Goal: Task Accomplishment & Management: Manage account settings

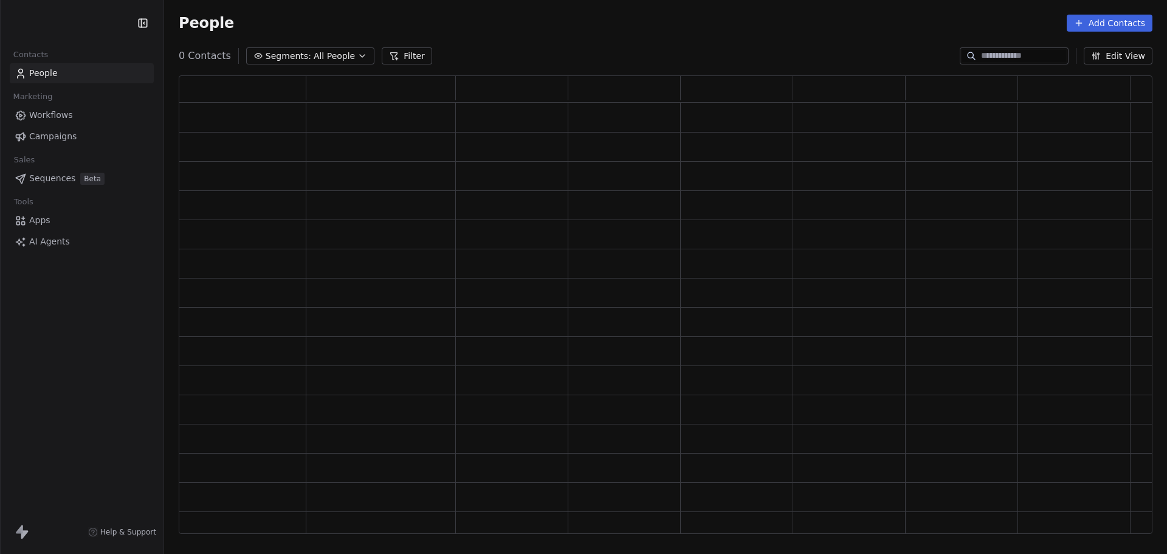
scroll to position [448, 964]
click at [64, 139] on span "Campaigns" at bounding box center [52, 136] width 47 height 13
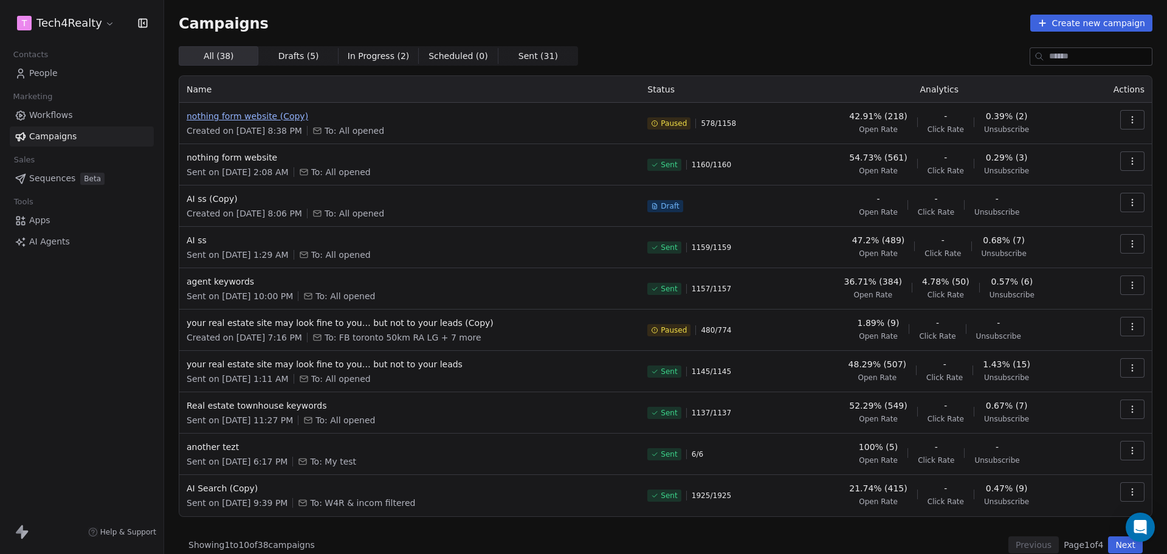
click at [277, 116] on span "nothing form website (Copy)" at bounding box center [410, 116] width 446 height 12
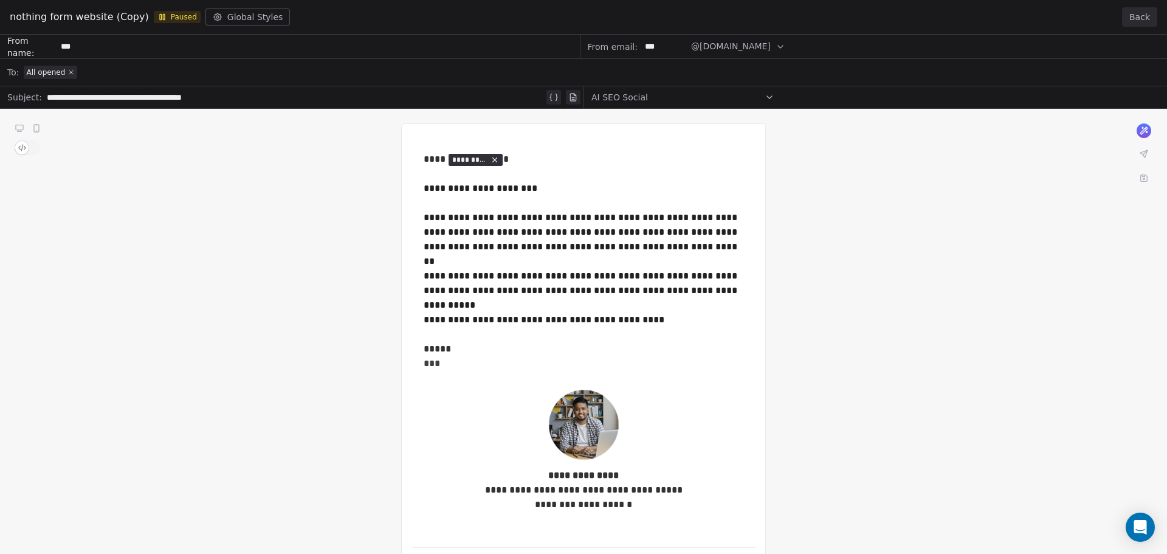
drag, startPoint x: 1151, startPoint y: 15, endPoint x: 1079, endPoint y: 22, distance: 72.7
click at [1150, 15] on button "Back" at bounding box center [1139, 16] width 35 height 19
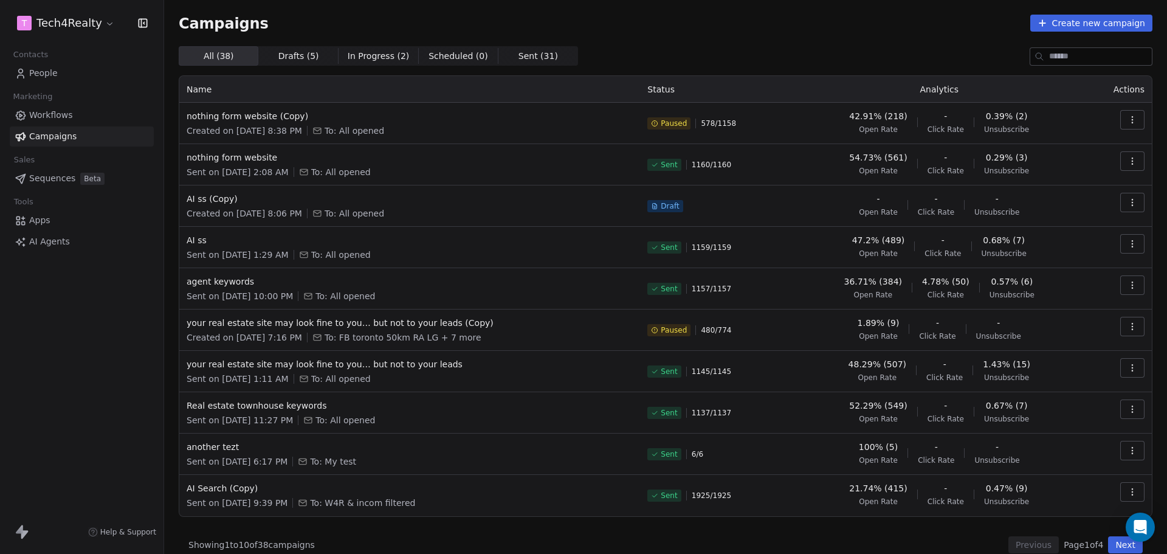
click at [63, 22] on html "T Tech4Realty Contacts People Marketing Workflows Campaigns Sales Sequences Bet…" at bounding box center [583, 277] width 1167 height 554
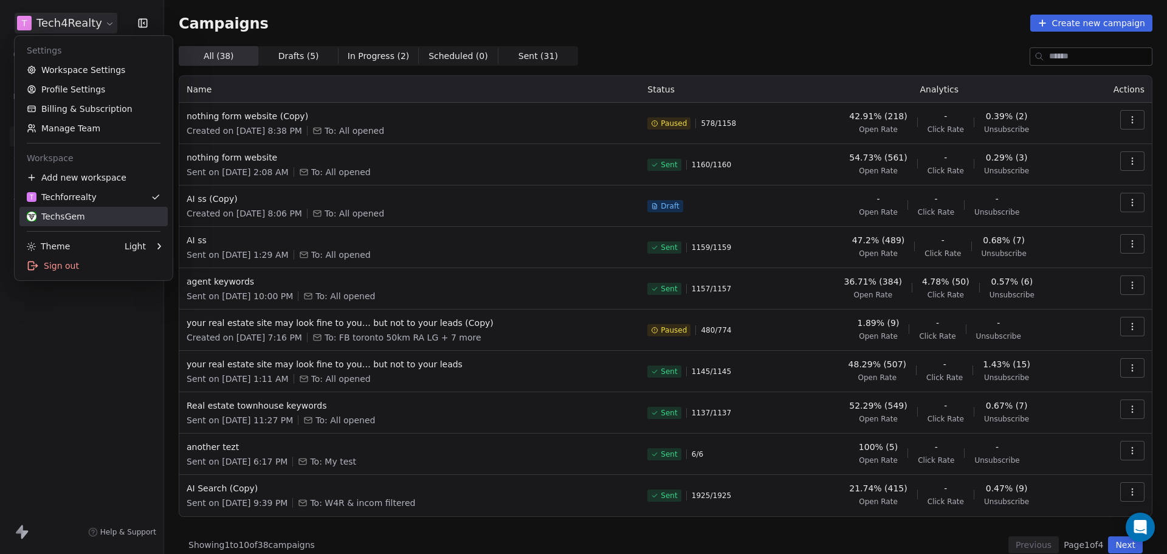
click at [48, 210] on div "TechsGem" at bounding box center [56, 216] width 58 height 12
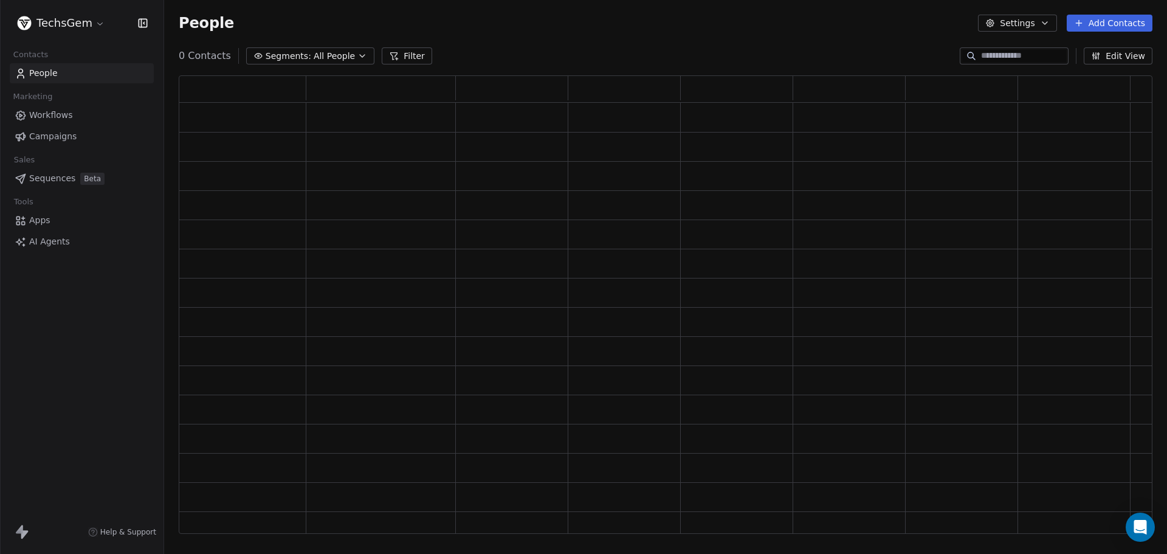
scroll to position [448, 964]
click at [60, 136] on span "Campaigns" at bounding box center [52, 136] width 47 height 13
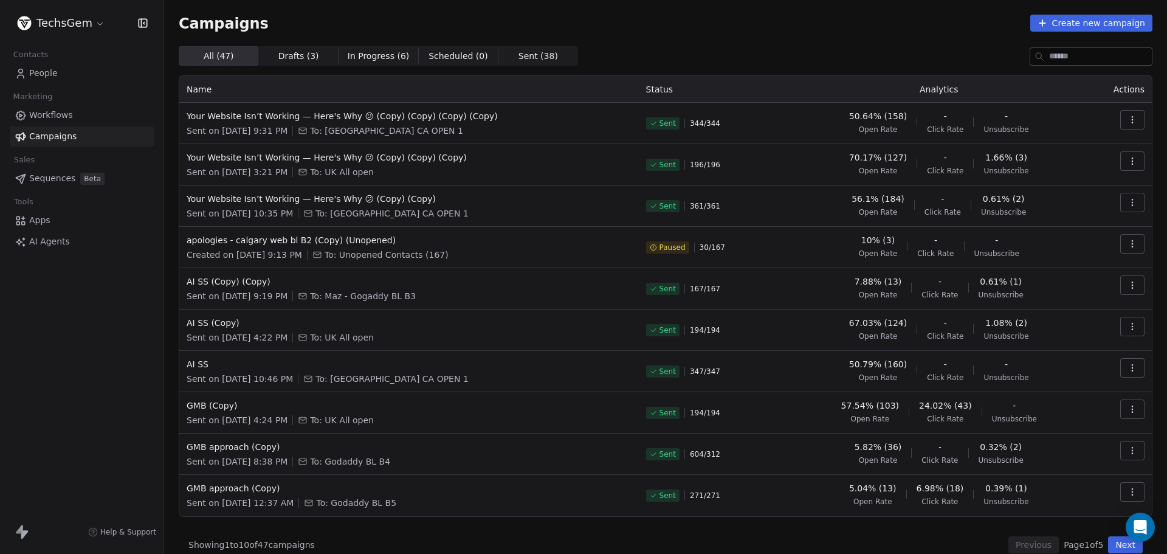
click at [1127, 118] on icon "button" at bounding box center [1132, 120] width 10 height 10
click at [1042, 204] on span "Rename" at bounding box center [1046, 205] width 40 height 15
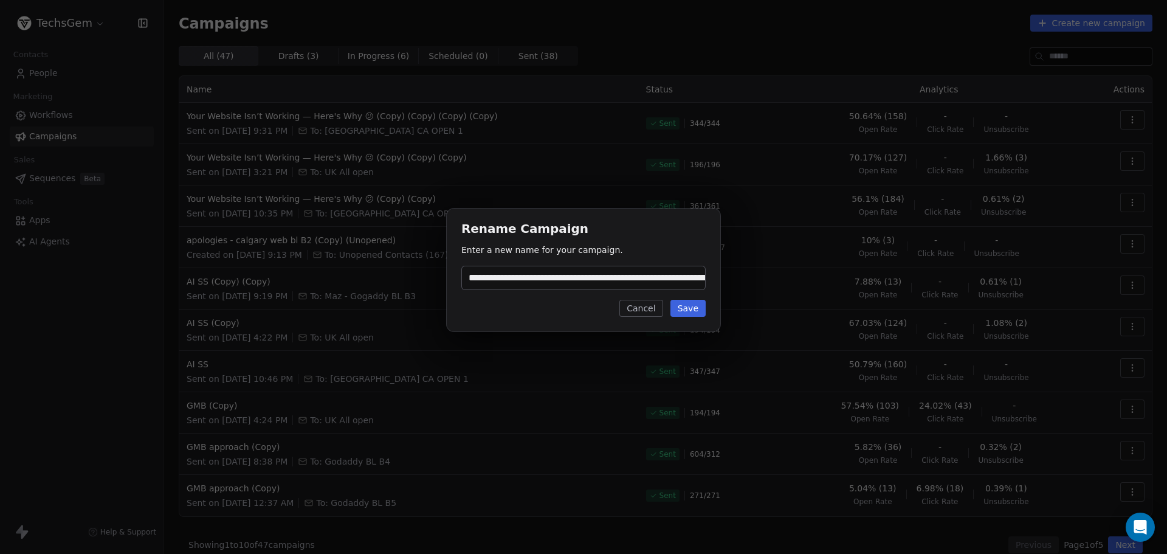
click at [620, 279] on input "**********" at bounding box center [583, 277] width 243 height 23
drag, startPoint x: 699, startPoint y: 277, endPoint x: 652, endPoint y: 277, distance: 46.8
click at [652, 277] on input "**********" at bounding box center [583, 277] width 243 height 23
type input "*"
type input "**********"
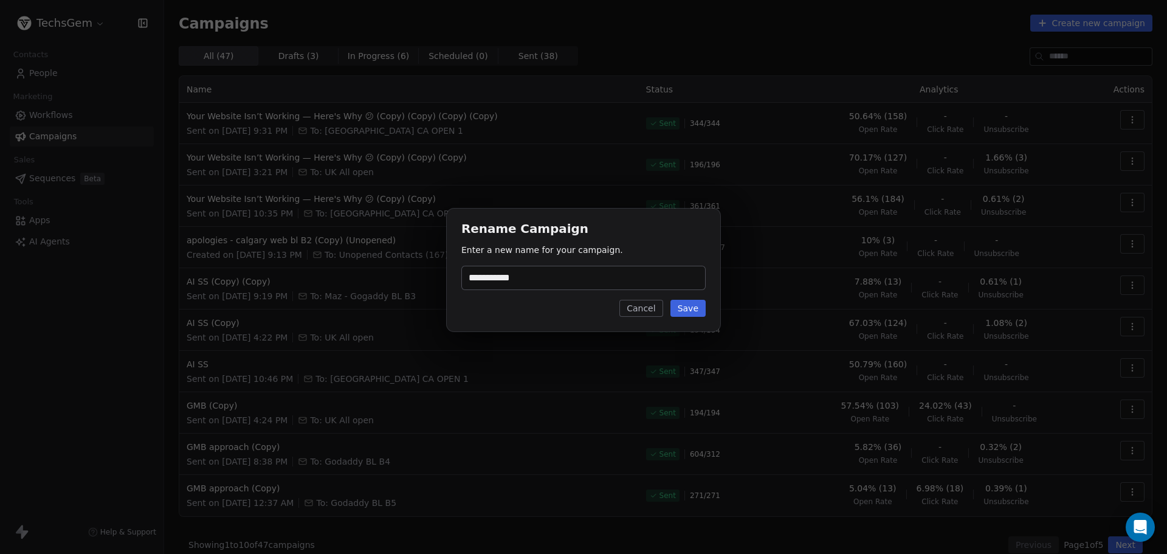
click at [693, 309] on button "Save" at bounding box center [687, 308] width 35 height 17
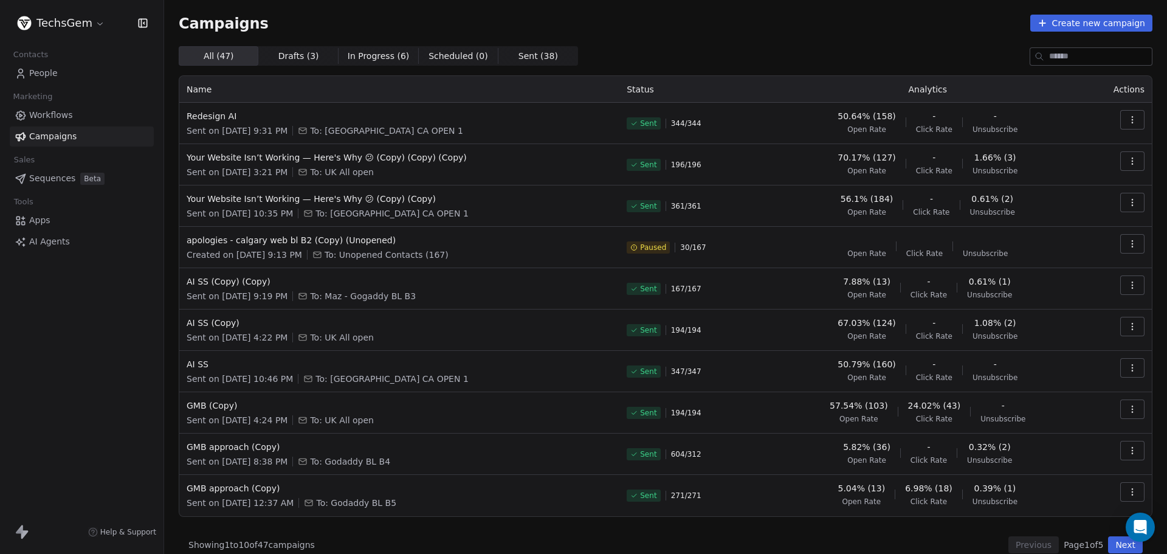
click at [1125, 114] on button "button" at bounding box center [1132, 119] width 24 height 19
click at [1058, 224] on span "Duplicate" at bounding box center [1049, 225] width 46 height 15
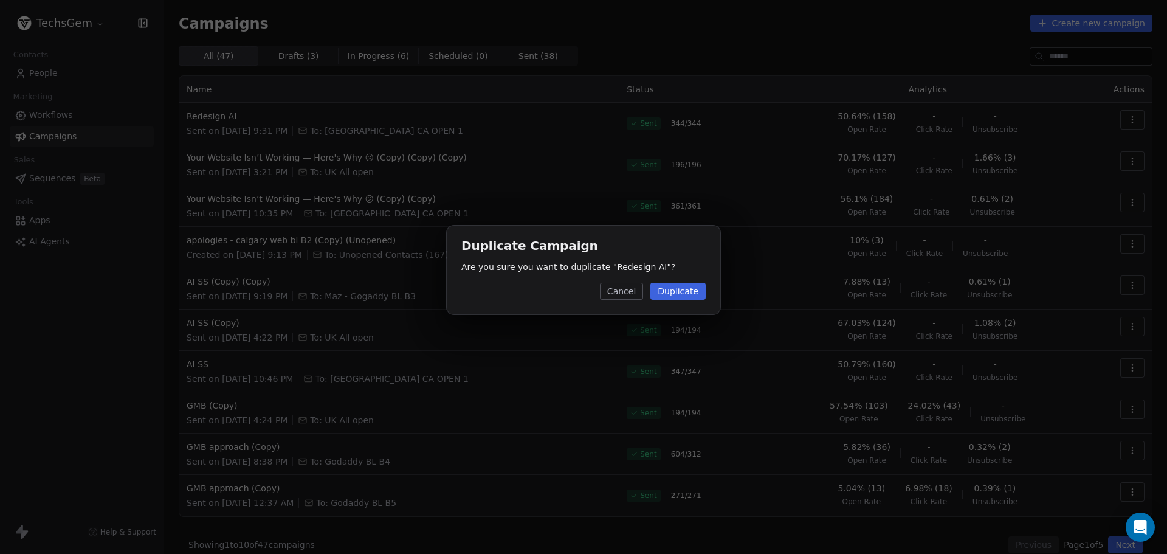
click at [678, 288] on button "Duplicate" at bounding box center [677, 291] width 55 height 17
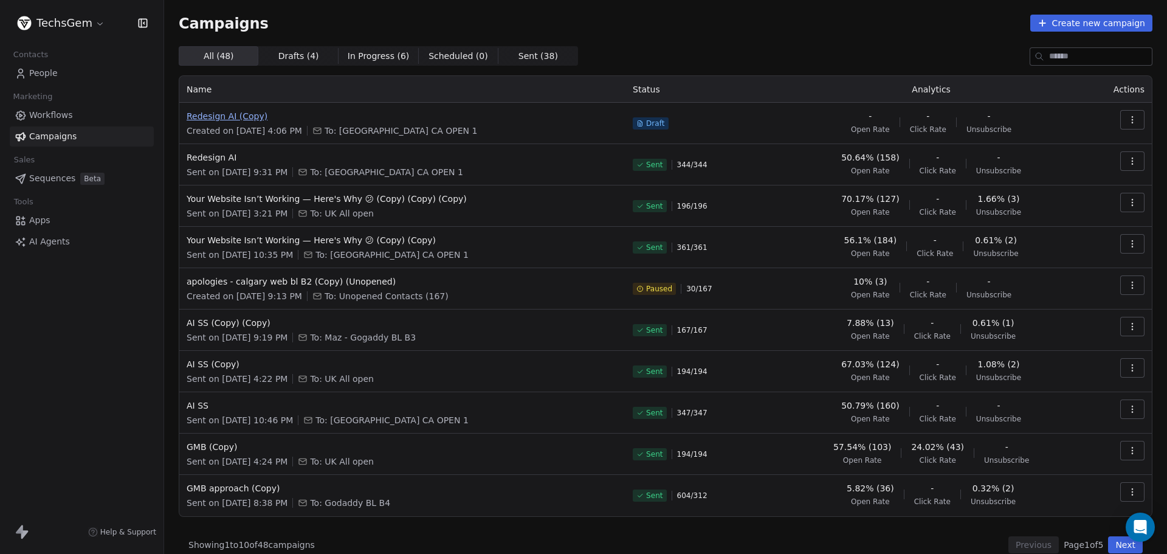
click at [233, 121] on span "Redesign AI (Copy)" at bounding box center [402, 116] width 431 height 12
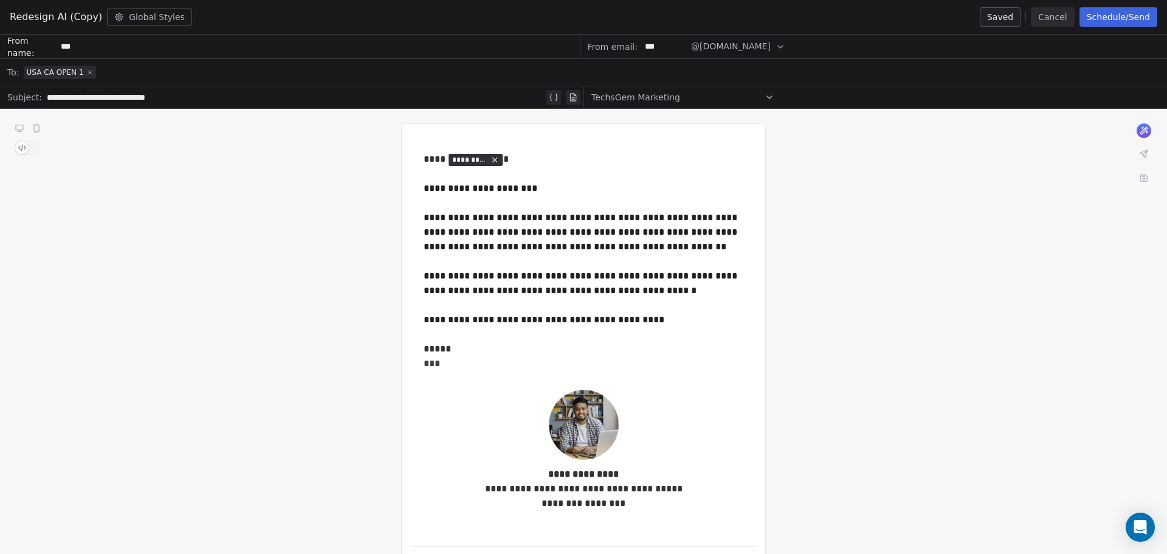
click at [86, 71] on icon at bounding box center [89, 72] width 7 height 7
click at [82, 74] on span "Select a segment" at bounding box center [61, 72] width 74 height 12
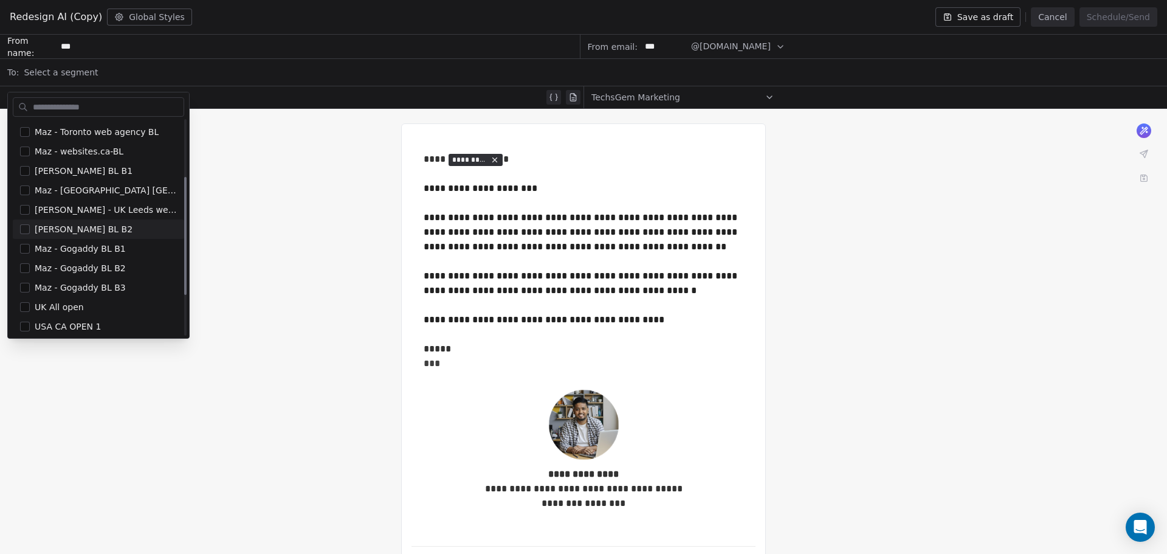
scroll to position [177, 0]
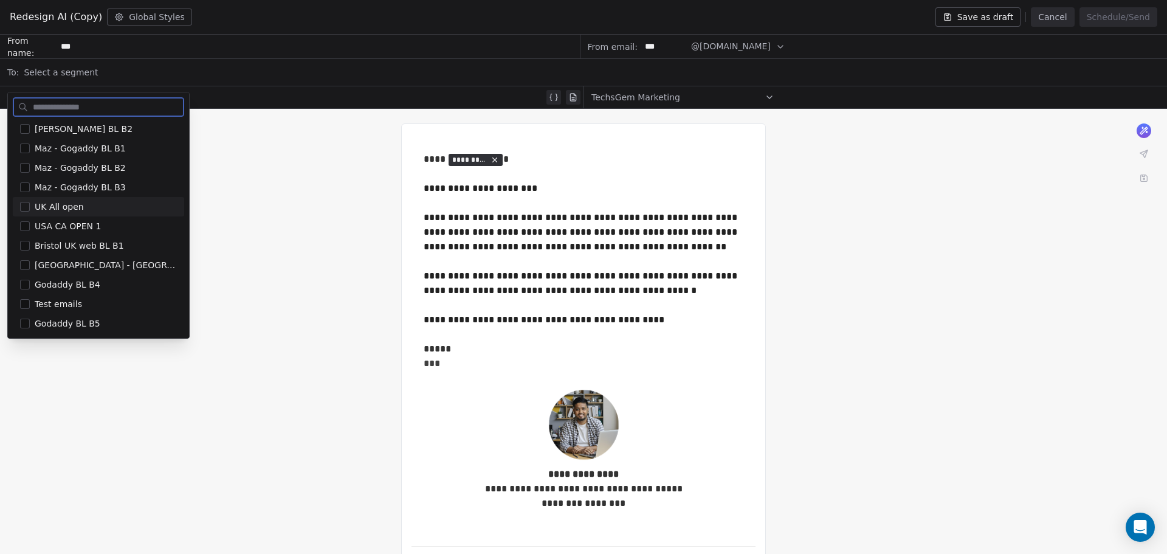
click at [23, 208] on button "Suggestions" at bounding box center [25, 207] width 10 height 10
click at [289, 184] on div "**********" at bounding box center [583, 358] width 1167 height 498
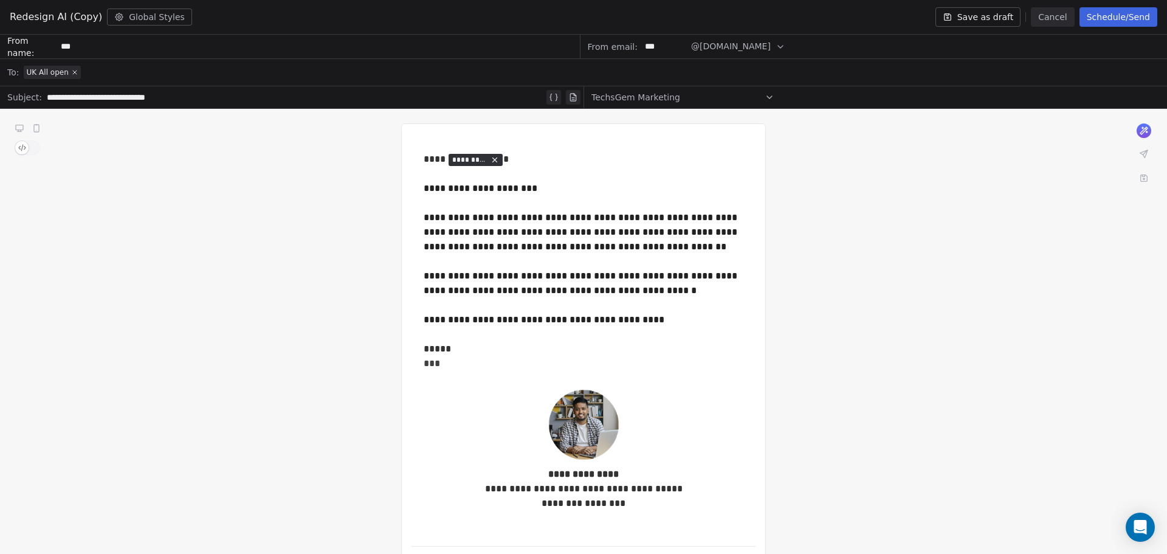
click at [1140, 21] on button "Schedule/Send" at bounding box center [1118, 16] width 78 height 19
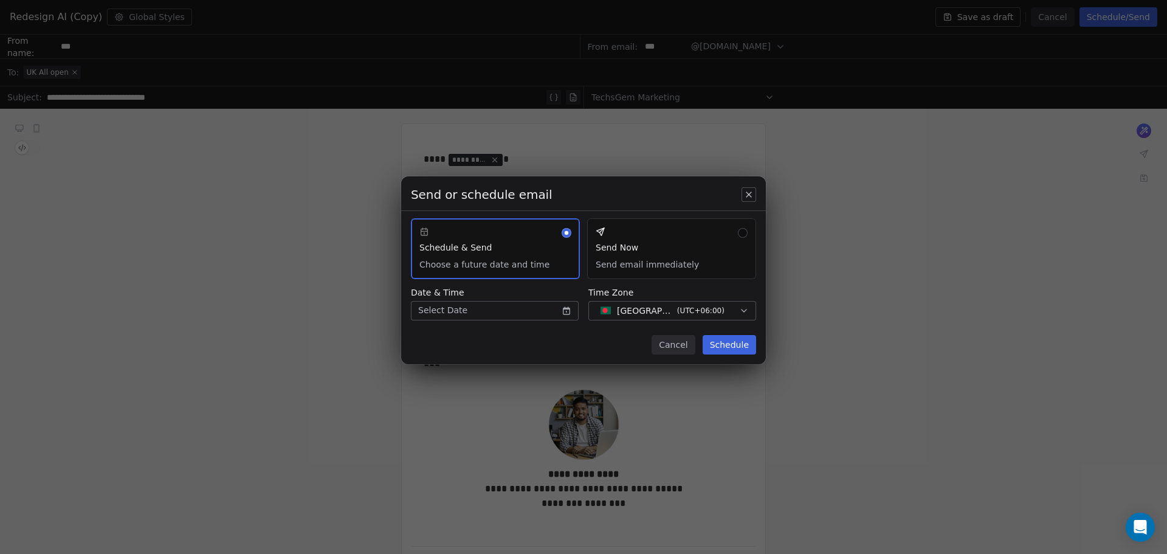
click at [658, 258] on button "Send Now Send email immediately" at bounding box center [671, 248] width 169 height 61
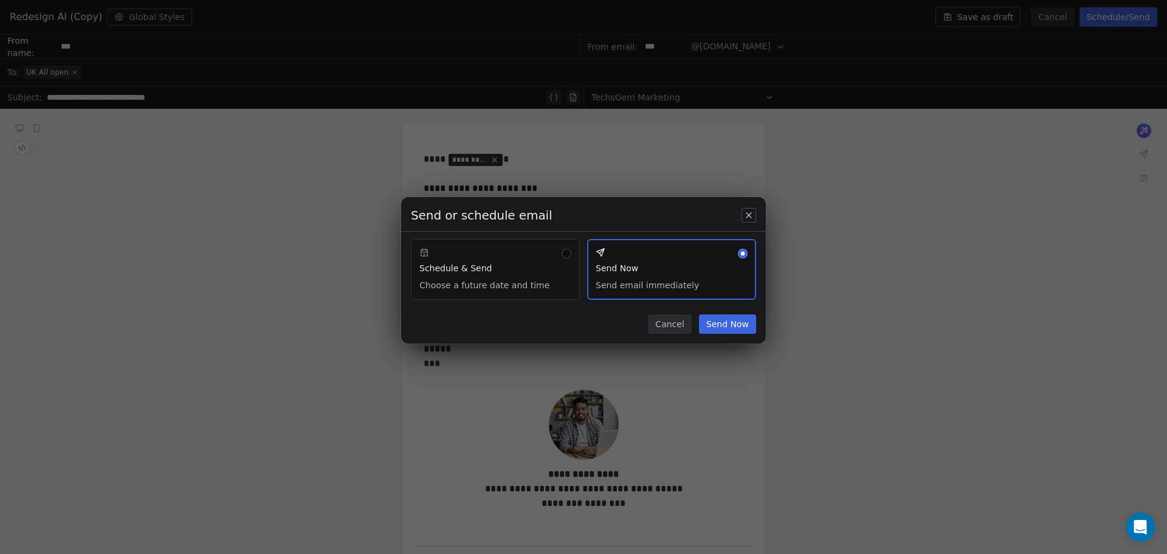
click at [729, 324] on button "Send Now" at bounding box center [727, 323] width 57 height 19
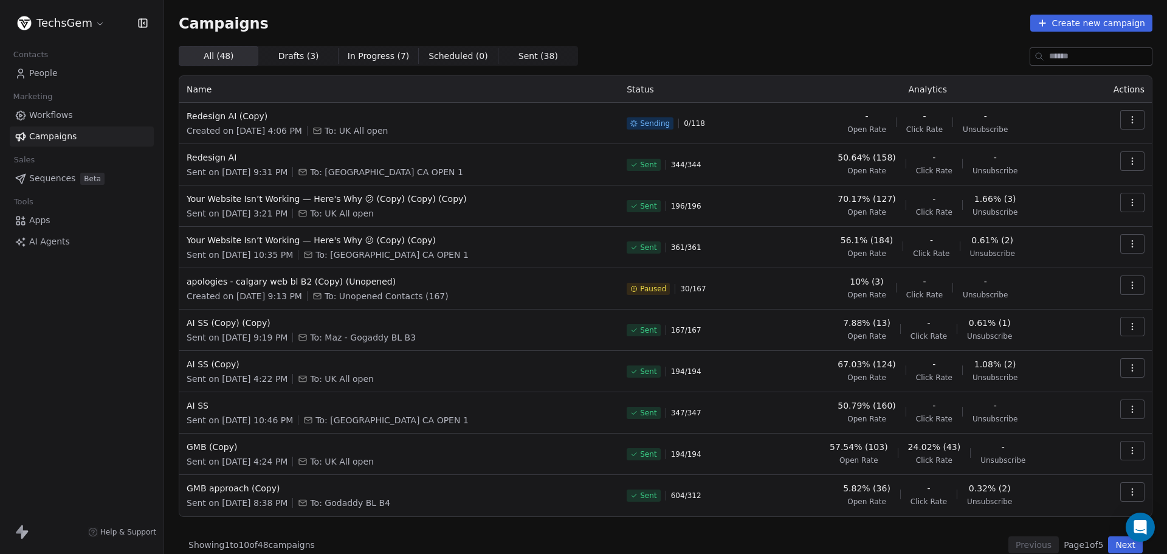
click at [704, 46] on div "Campaigns Create new campaign All ( 48 ) All ( 48 ) Drafts ( 3 ) Drafts ( 3 ) I…" at bounding box center [665, 284] width 973 height 538
